Goal: Information Seeking & Learning: Learn about a topic

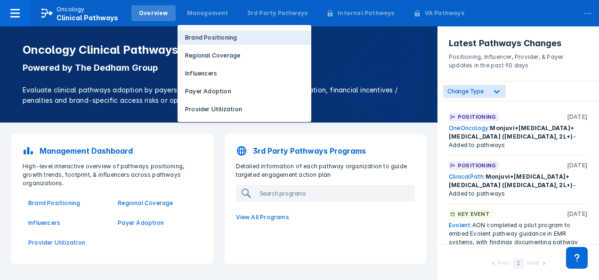
click at [206, 35] on p "Brand Positioning" at bounding box center [211, 37] width 52 height 8
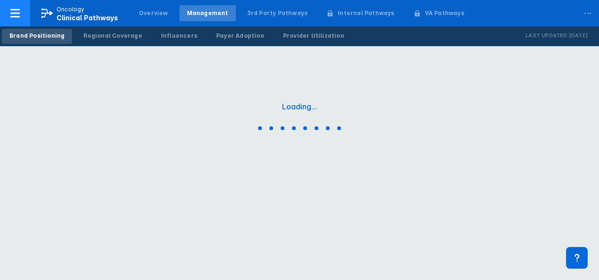
click at [76, 18] on span "Clinical Pathways" at bounding box center [87, 18] width 62 height 8
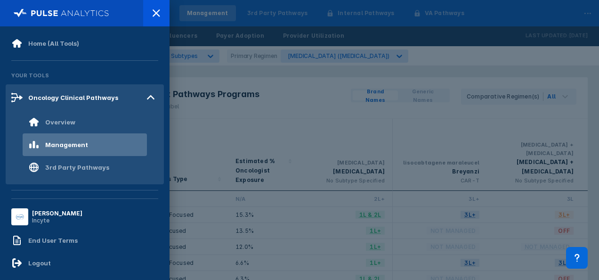
click at [45, 8] on img at bounding box center [62, 13] width 96 height 13
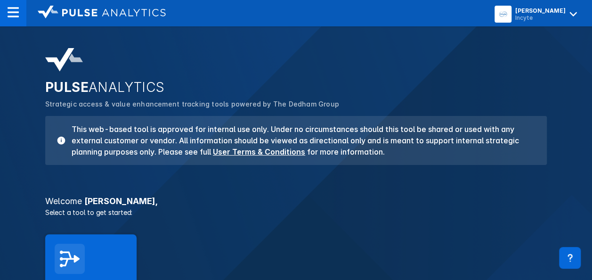
scroll to position [147, 0]
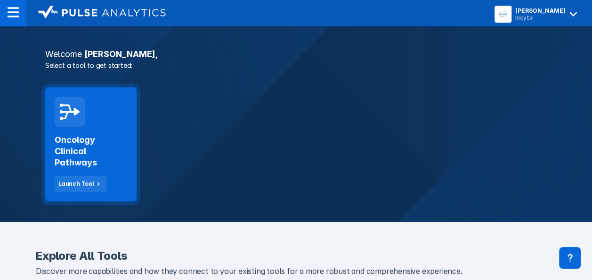
click at [84, 134] on h2 "Oncology Clinical Pathways" at bounding box center [91, 151] width 72 height 34
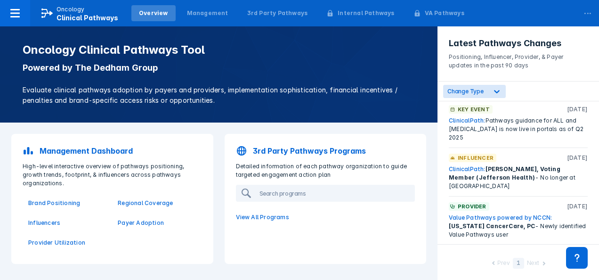
scroll to position [358, 0]
drag, startPoint x: 510, startPoint y: 145, endPoint x: 514, endPoint y: 160, distance: 15.6
click at [514, 160] on div "Influencer [DATE]" at bounding box center [518, 157] width 139 height 8
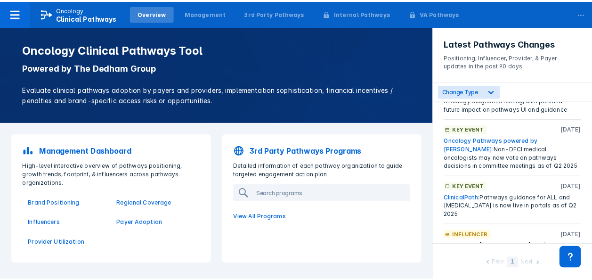
scroll to position [279, 0]
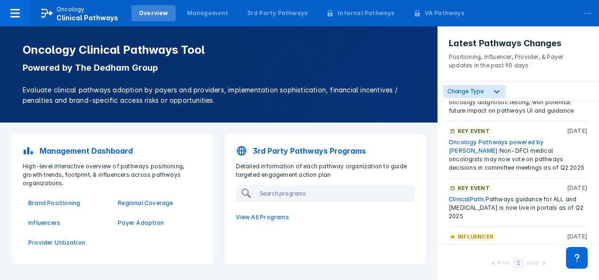
click at [506, 141] on link "Oncology Pathways powered by [PERSON_NAME]:" at bounding box center [496, 146] width 95 height 16
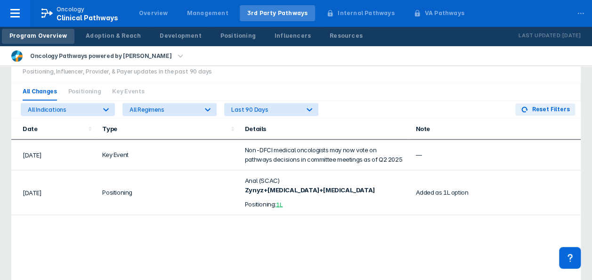
scroll to position [616, 0]
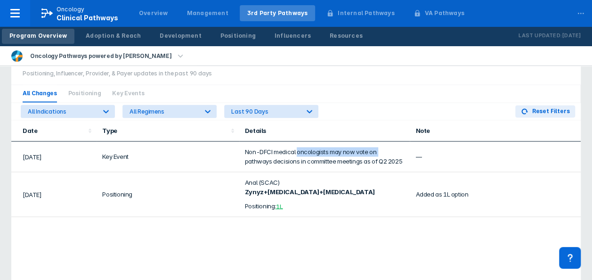
drag, startPoint x: 239, startPoint y: 154, endPoint x: 298, endPoint y: 146, distance: 59.0
click at [298, 146] on td "Non-DFCI medical oncologists may now vote on pathways decisions in committee me…" at bounding box center [324, 156] width 171 height 31
click at [293, 165] on td "Non-DFCI medical oncologists may now vote on pathways decisions in committee me…" at bounding box center [324, 156] width 171 height 31
drag, startPoint x: 286, startPoint y: 157, endPoint x: 340, endPoint y: 162, distance: 53.9
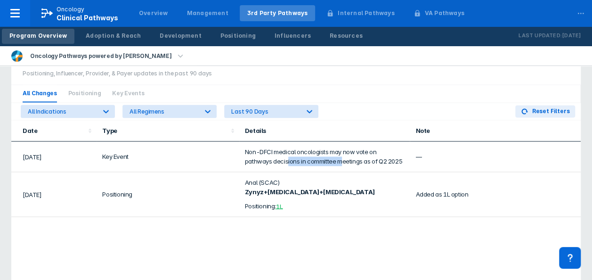
click at [340, 162] on td "Non-DFCI medical oncologists may now vote on pathways decisions in committee me…" at bounding box center [324, 156] width 171 height 31
drag, startPoint x: 282, startPoint y: 206, endPoint x: 292, endPoint y: 198, distance: 12.4
click at [292, 200] on div "Positioning: 1L" at bounding box center [325, 205] width 160 height 10
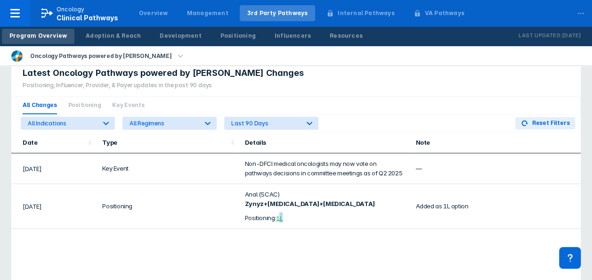
scroll to position [603, 0]
click at [292, 200] on b "Zynyz+[MEDICAL_DATA]+[MEDICAL_DATA]" at bounding box center [310, 204] width 130 height 8
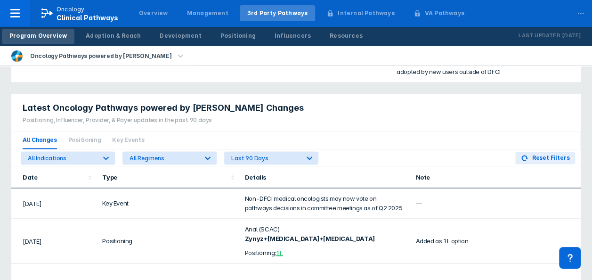
scroll to position [675, 0]
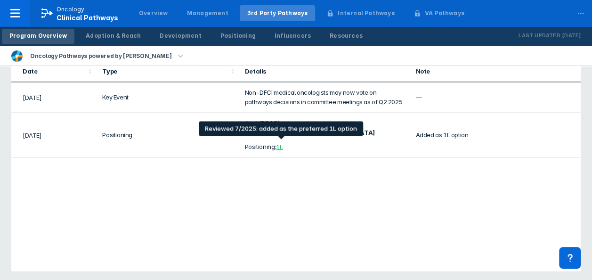
click at [279, 145] on div "1L" at bounding box center [279, 147] width 7 height 8
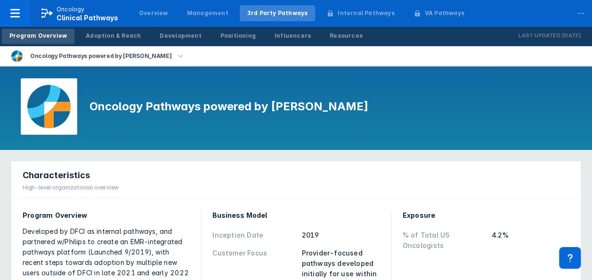
scroll to position [8, 0]
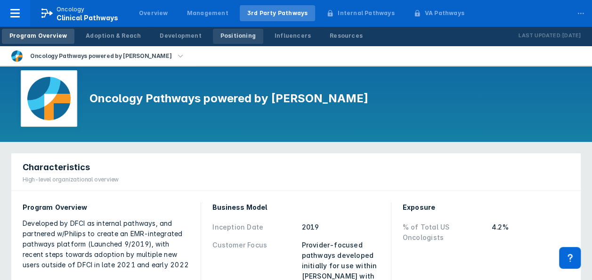
click at [222, 38] on div "Positioning" at bounding box center [237, 36] width 35 height 8
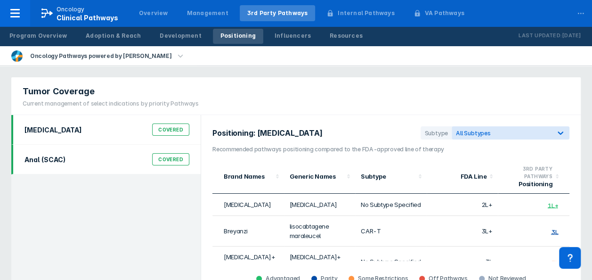
click at [135, 154] on div "Anal (SCAC) Covered" at bounding box center [107, 159] width 176 height 18
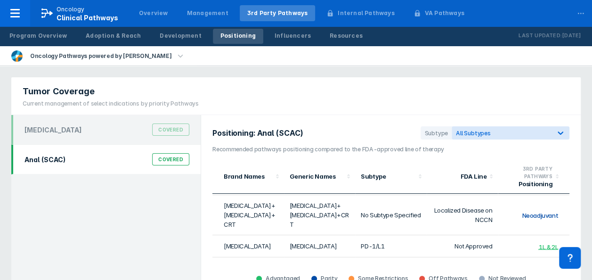
scroll to position [69, 0]
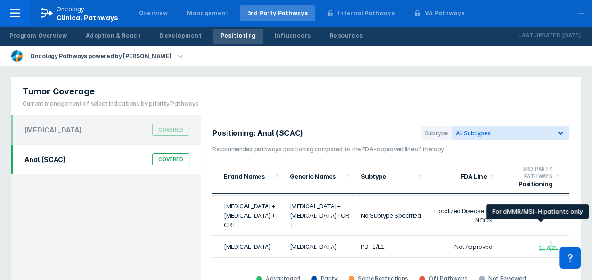
click at [541, 243] on div "1L & 2L" at bounding box center [548, 247] width 19 height 8
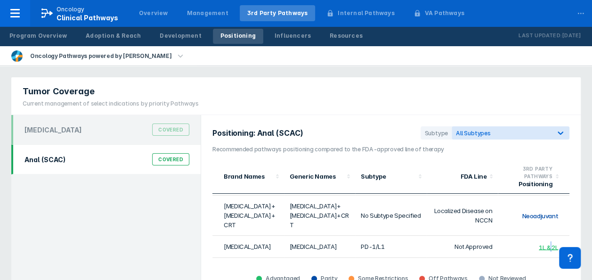
click at [541, 243] on div "1L & 2L" at bounding box center [548, 247] width 19 height 8
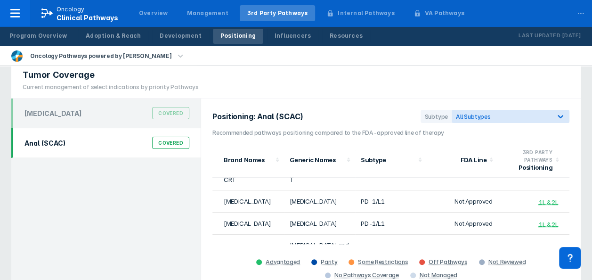
scroll to position [97, 0]
